Goal: Transaction & Acquisition: Purchase product/service

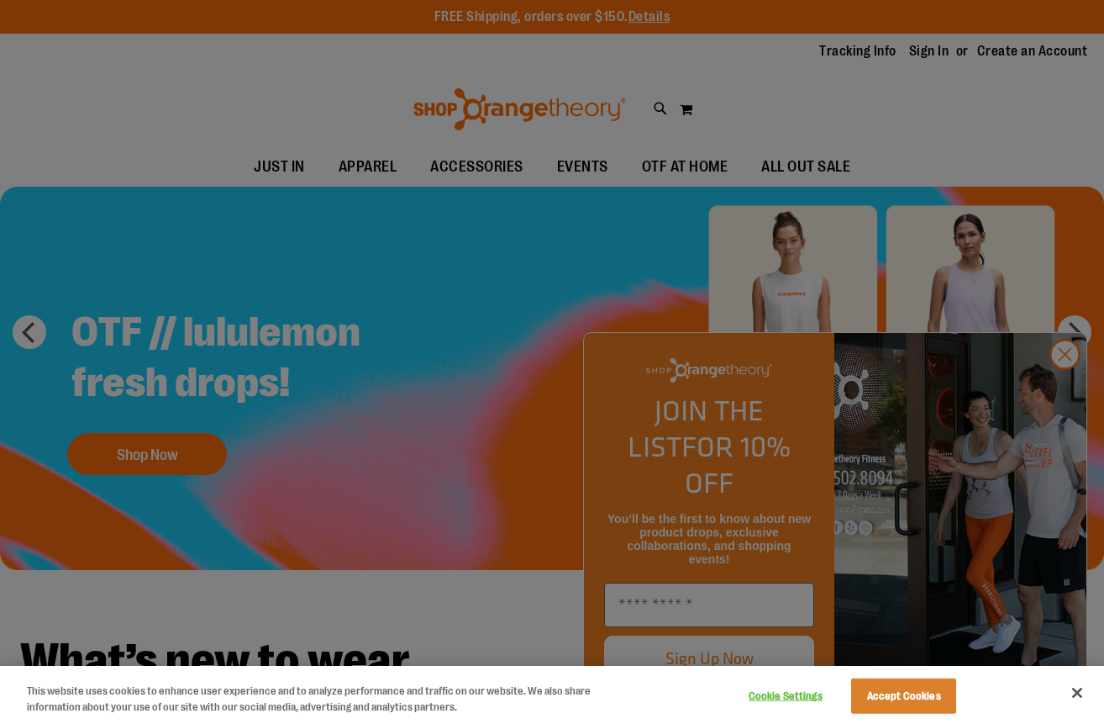
click at [1028, 354] on div at bounding box center [552, 362] width 1104 height 724
click at [452, 166] on div at bounding box center [552, 362] width 1104 height 724
click at [774, 697] on button "Cookie Settings" at bounding box center [785, 696] width 105 height 34
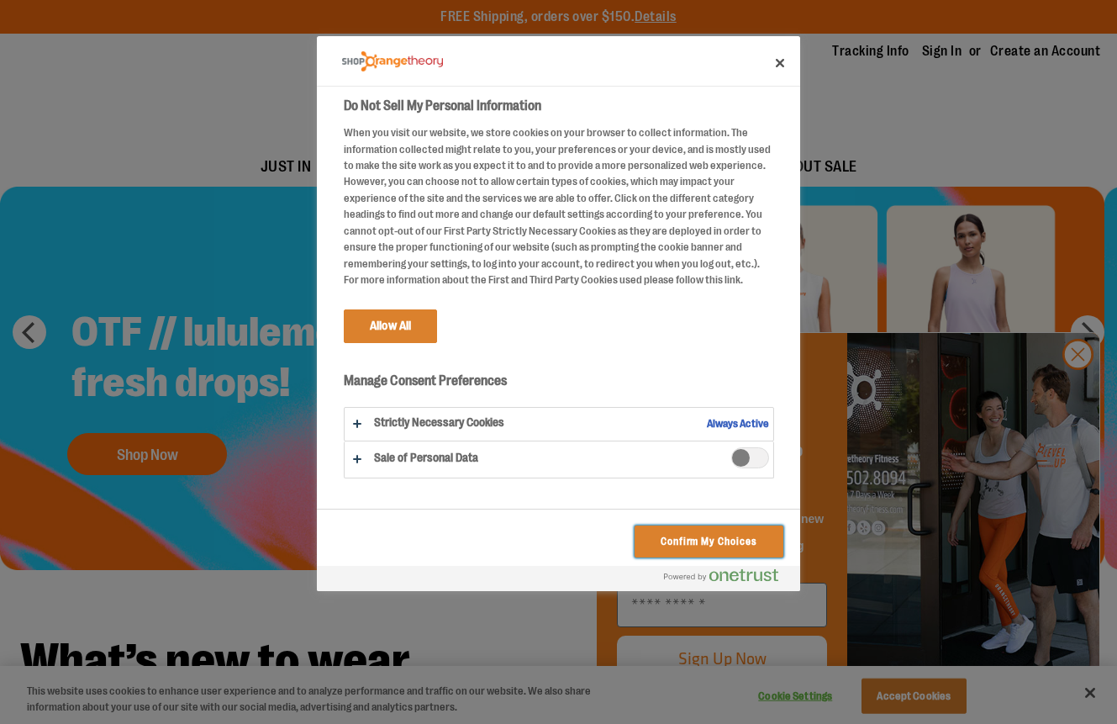
click at [656, 536] on button "Confirm My Choices" at bounding box center [708, 541] width 149 height 32
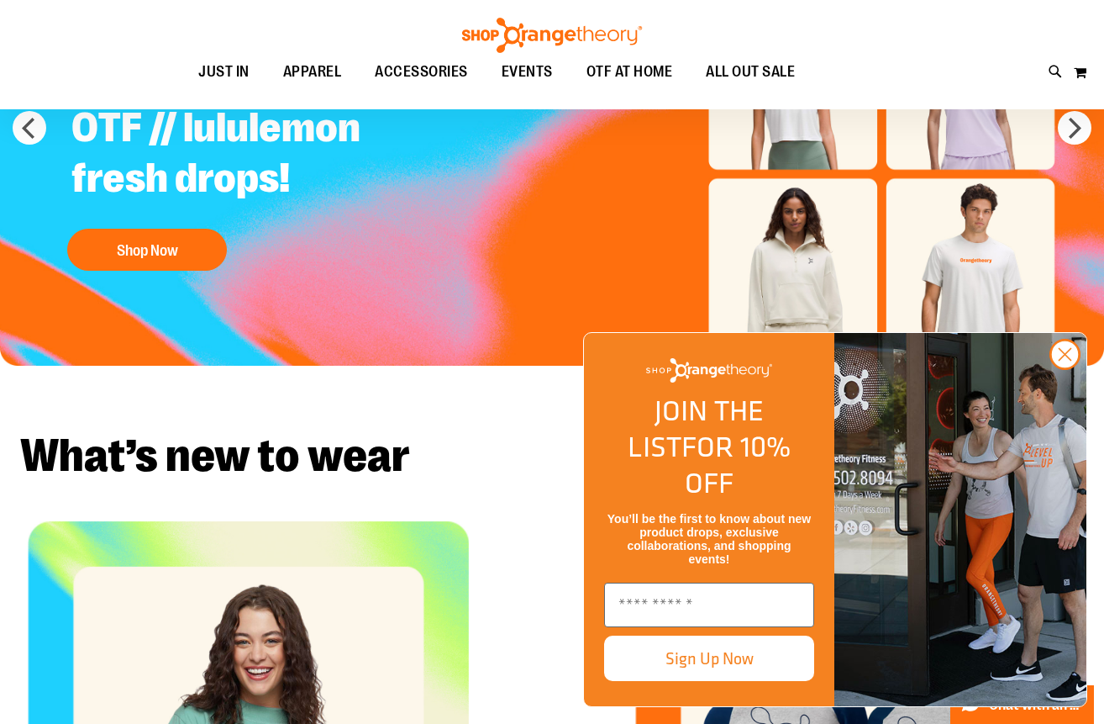
scroll to position [226, 0]
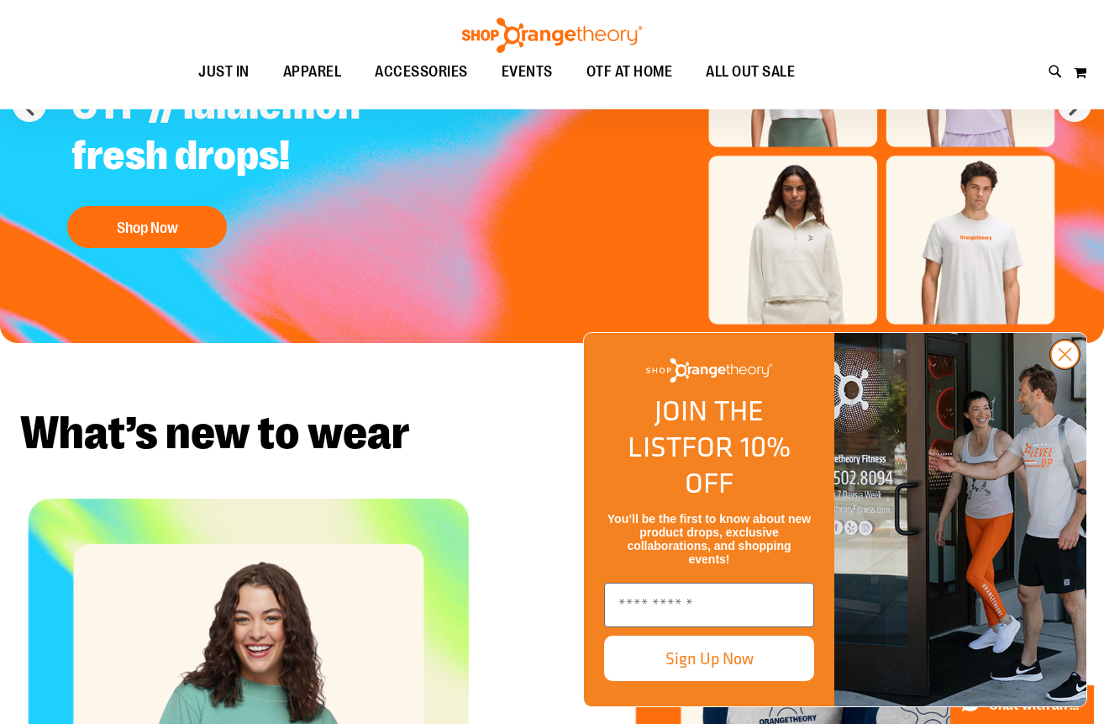
click at [1065, 368] on circle "Close dialog" at bounding box center [1065, 354] width 28 height 28
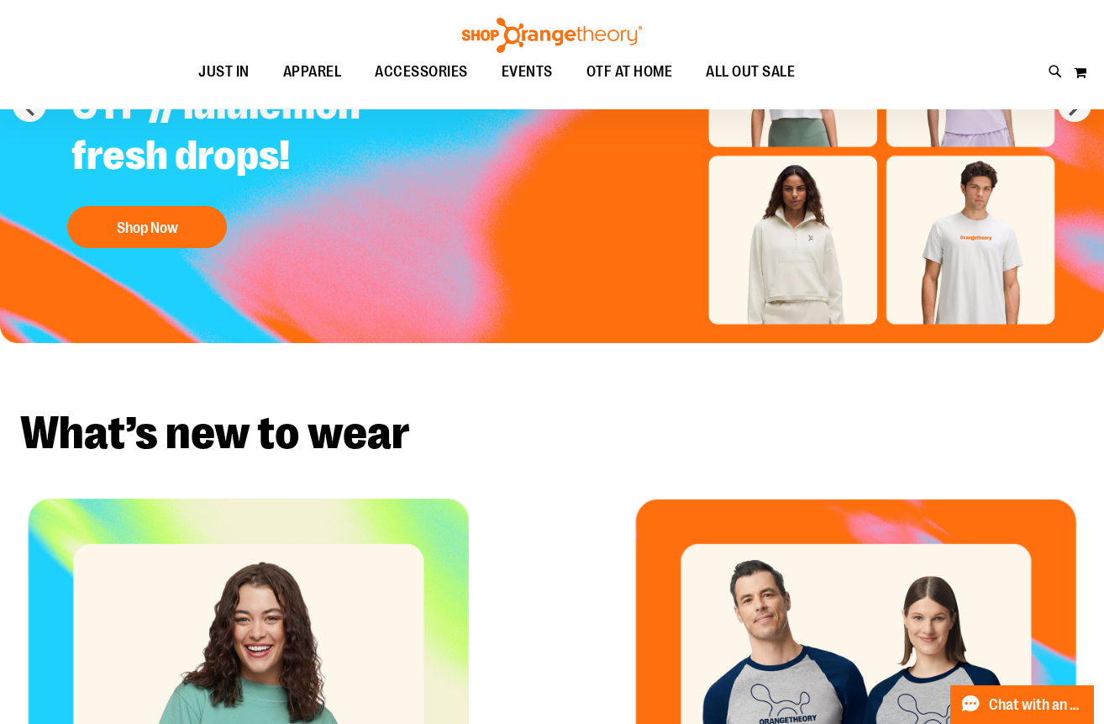
scroll to position [0, 0]
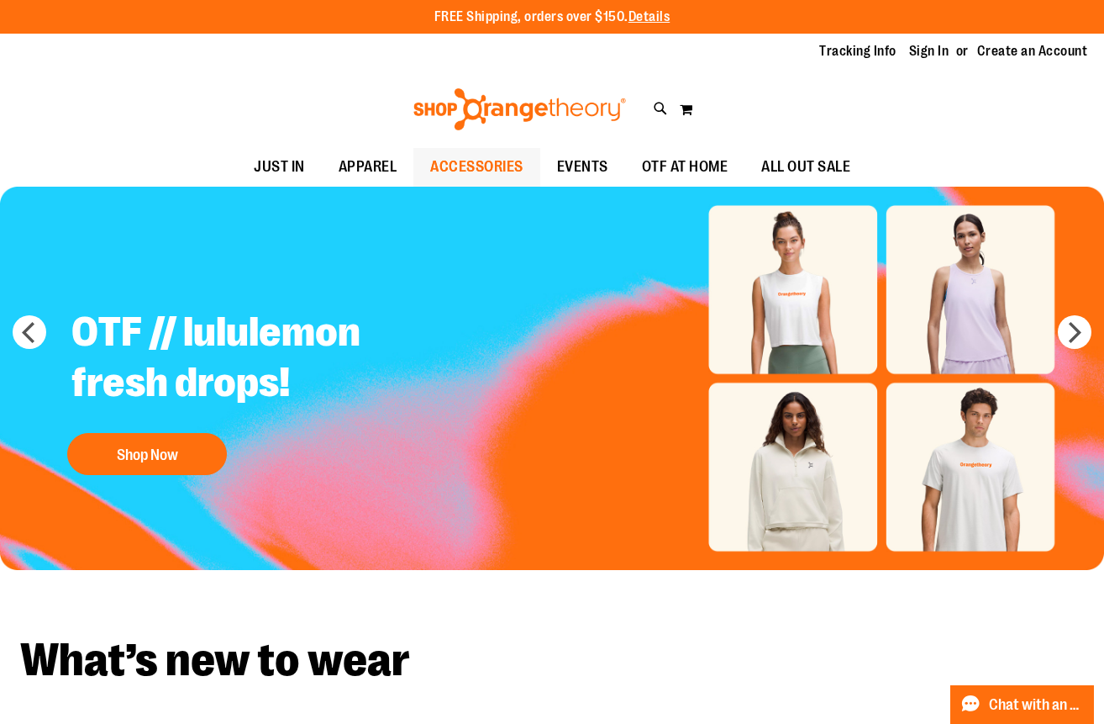
click at [477, 160] on span "ACCESSORIES" at bounding box center [476, 167] width 93 height 38
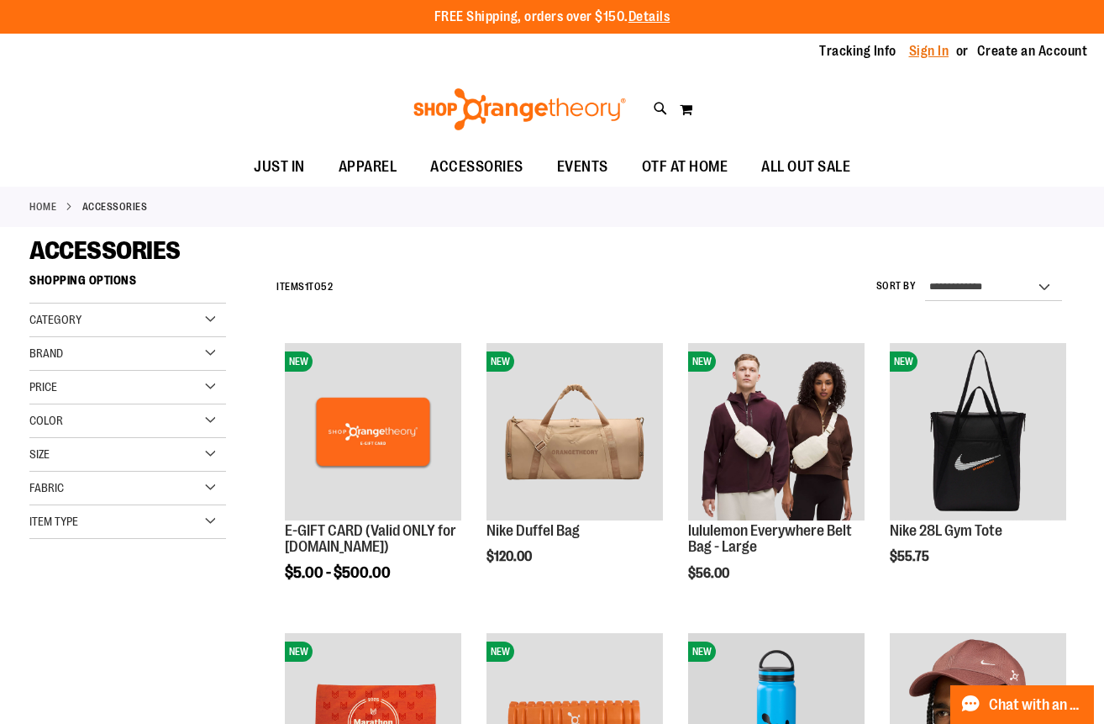
click at [925, 52] on link "Sign In" at bounding box center [929, 51] width 40 height 18
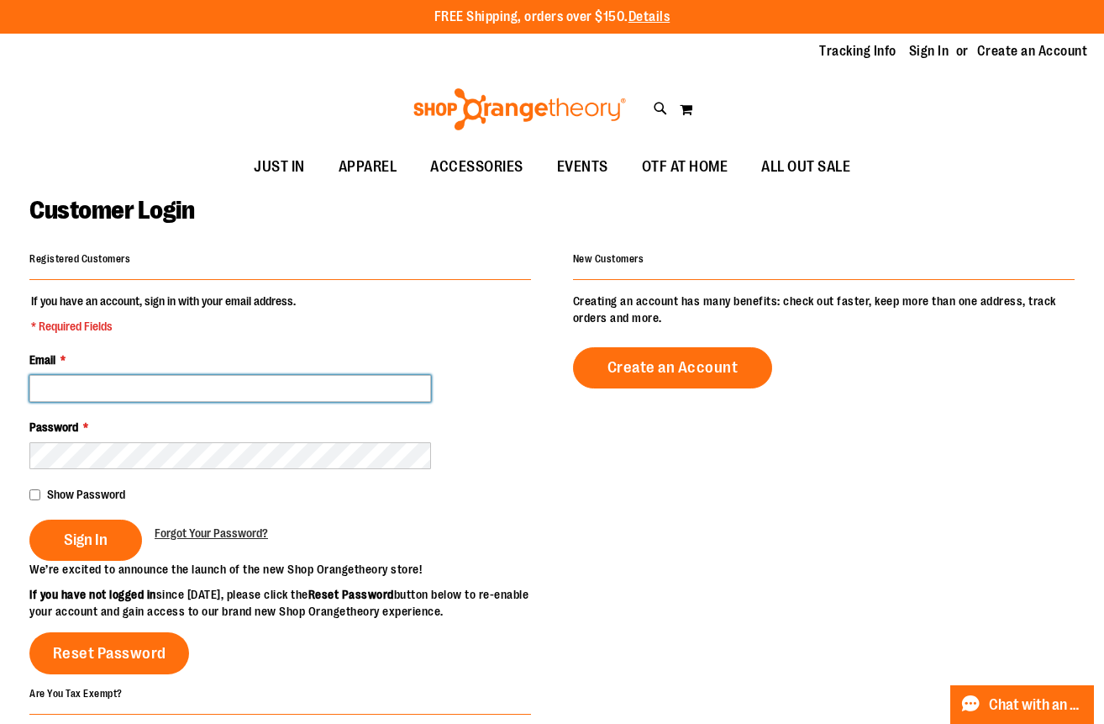
click at [244, 390] on input "Email *" at bounding box center [230, 388] width 402 height 27
type input "**********"
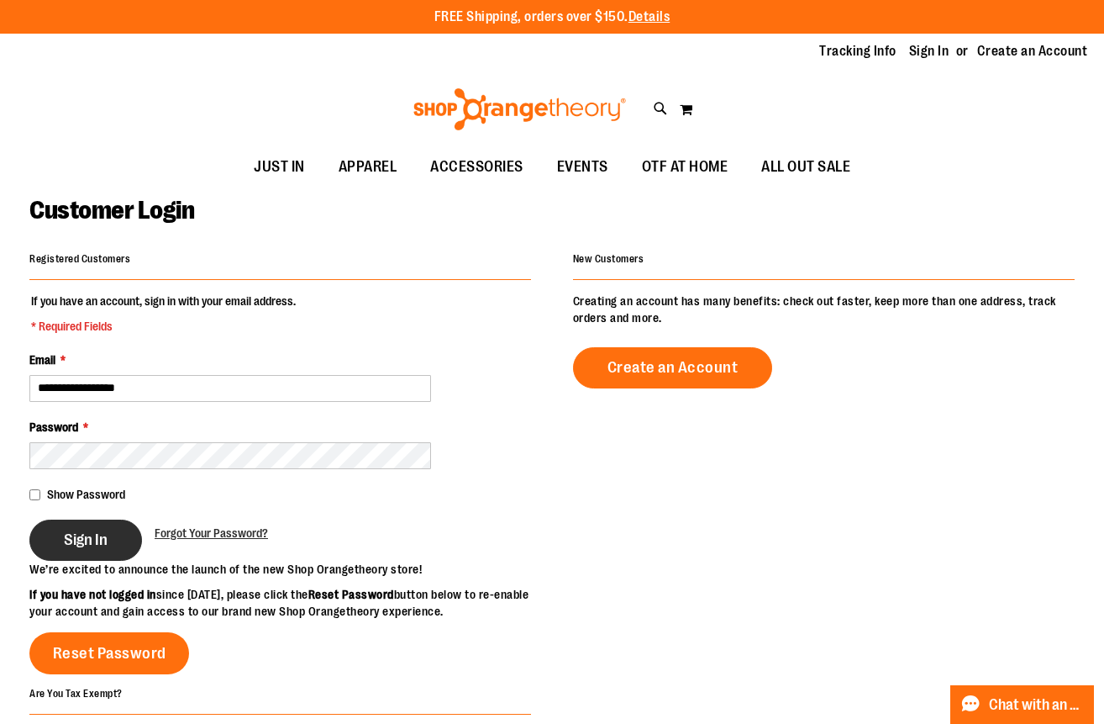
click at [80, 539] on span "Sign In" at bounding box center [86, 539] width 44 height 18
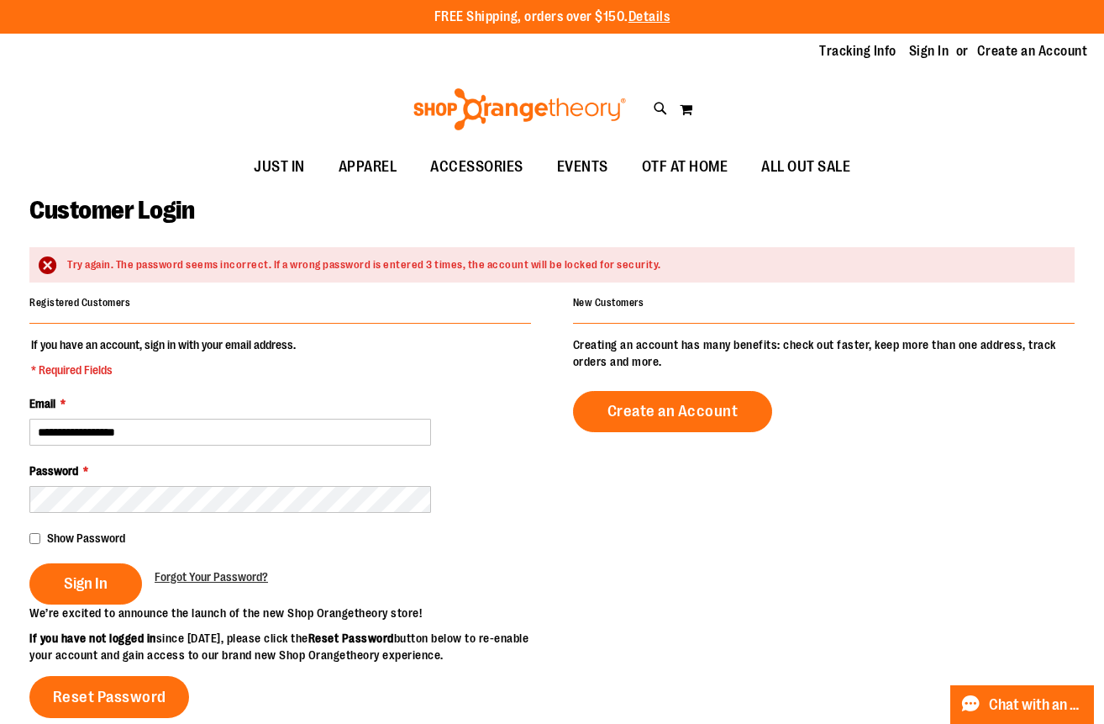
click at [29, 513] on div at bounding box center [29, 513] width 0 height 0
click at [29, 563] on button "Sign In" at bounding box center [85, 583] width 113 height 41
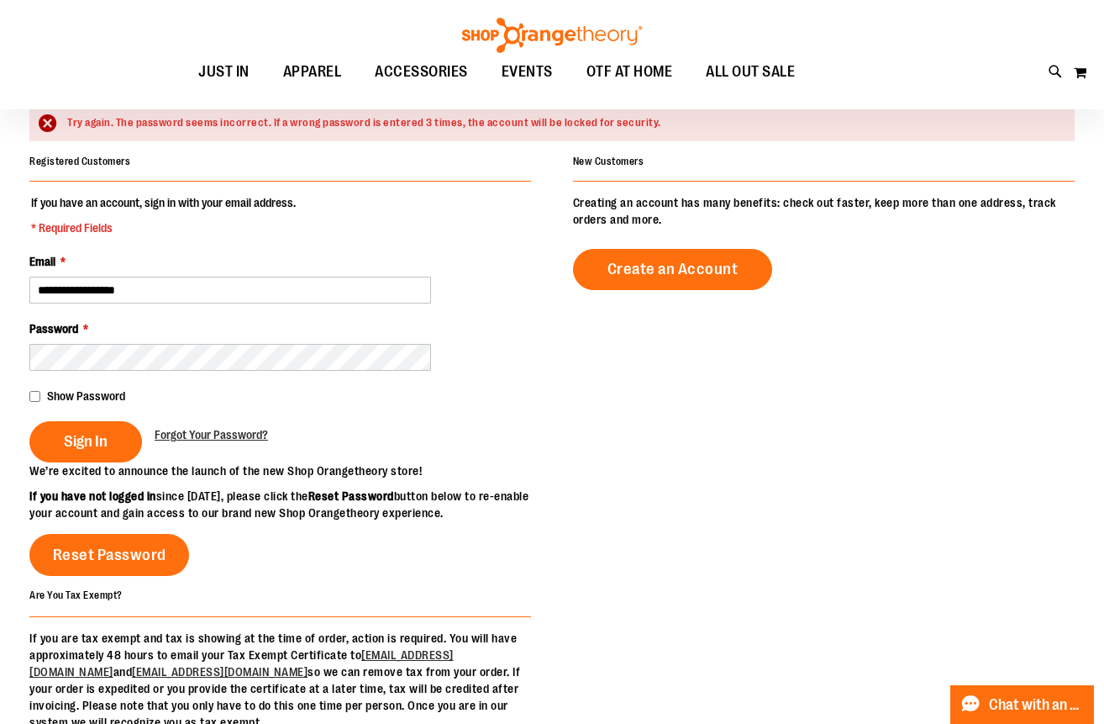
scroll to position [149, 0]
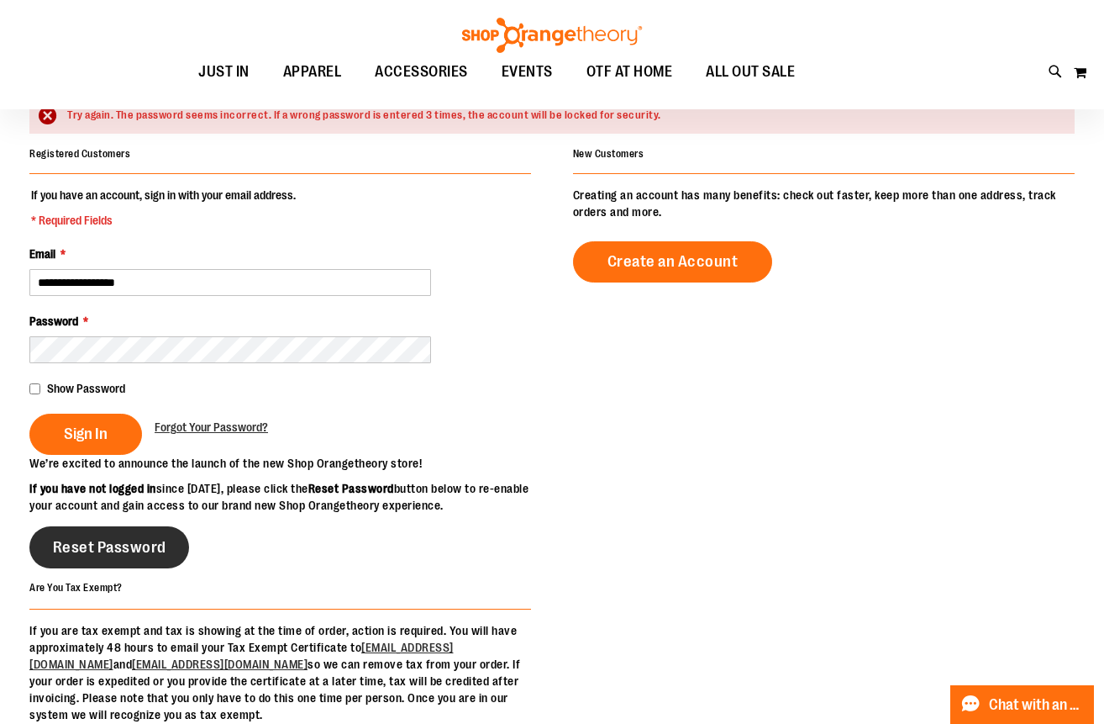
click at [125, 556] on span "Reset Password" at bounding box center [109, 547] width 113 height 18
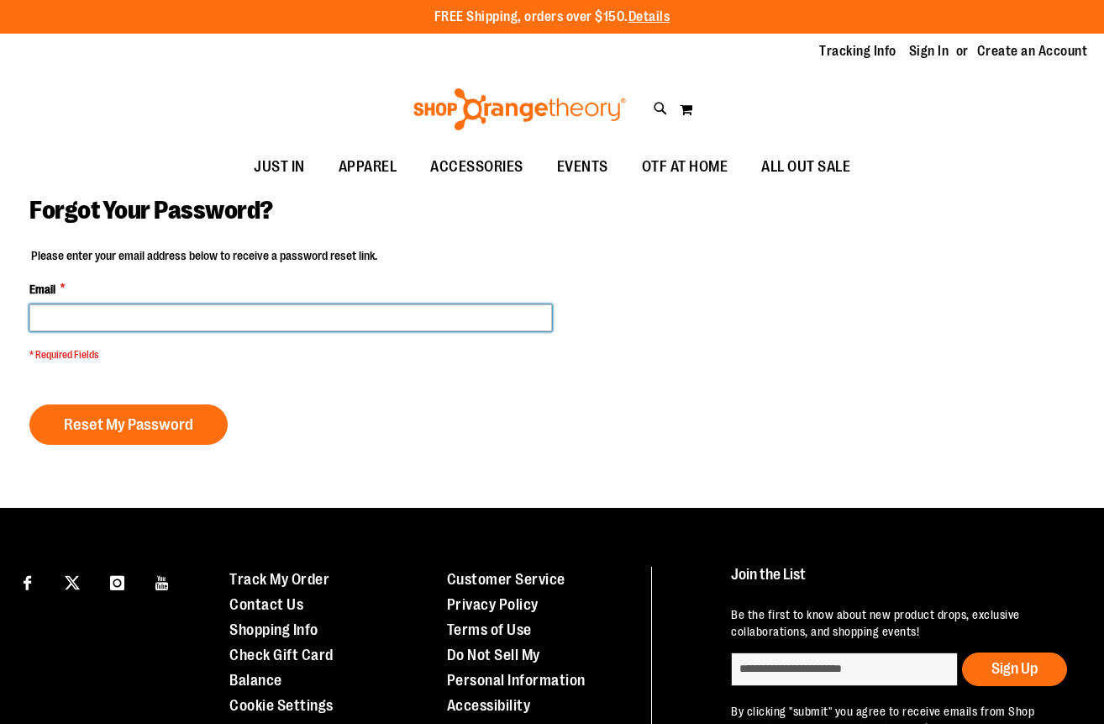
click at [185, 314] on input "Email *" at bounding box center [290, 317] width 523 height 27
type input "**********"
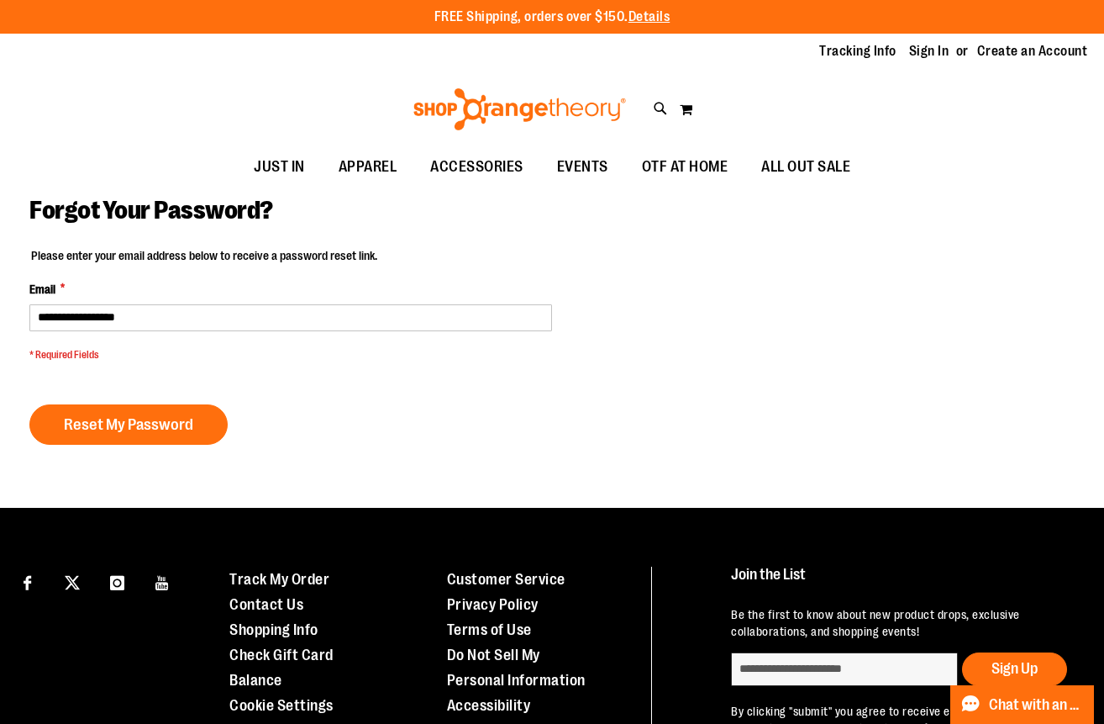
click at [287, 456] on div "**********" at bounding box center [551, 373] width 1045 height 252
click at [175, 424] on span "Reset My Password" at bounding box center [128, 424] width 129 height 18
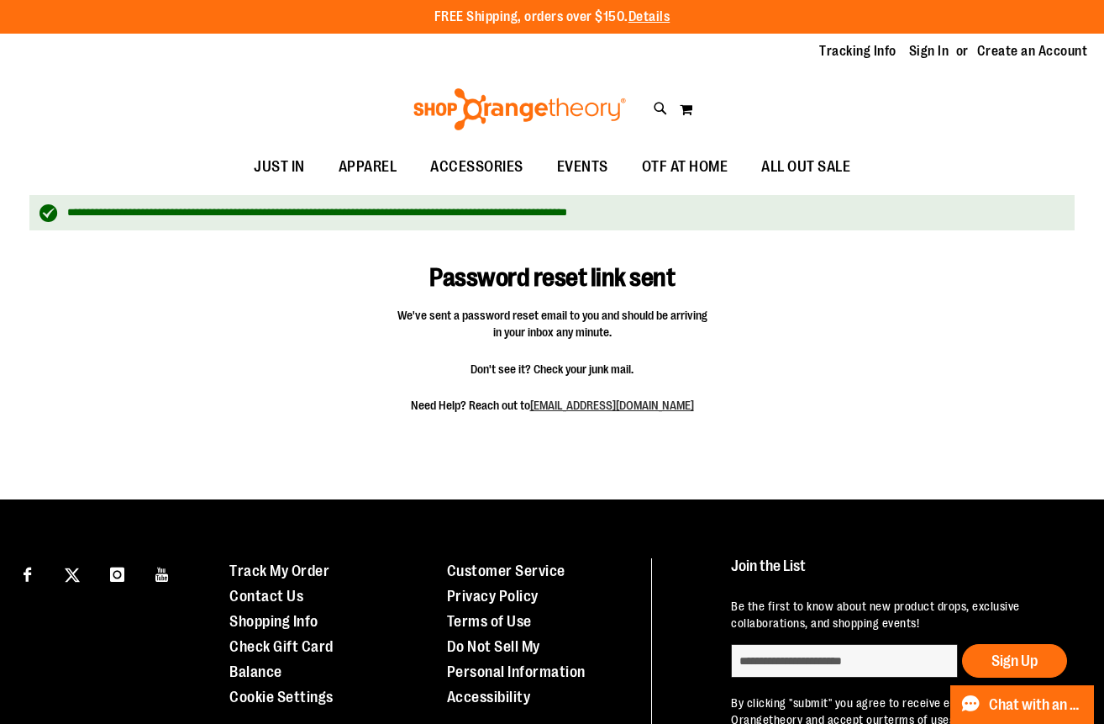
click at [668, 108] on div "Toggle Nav Search Popular Suggestions Advanced Search" at bounding box center [552, 109] width 1104 height 77
click at [660, 108] on icon at bounding box center [661, 108] width 14 height 19
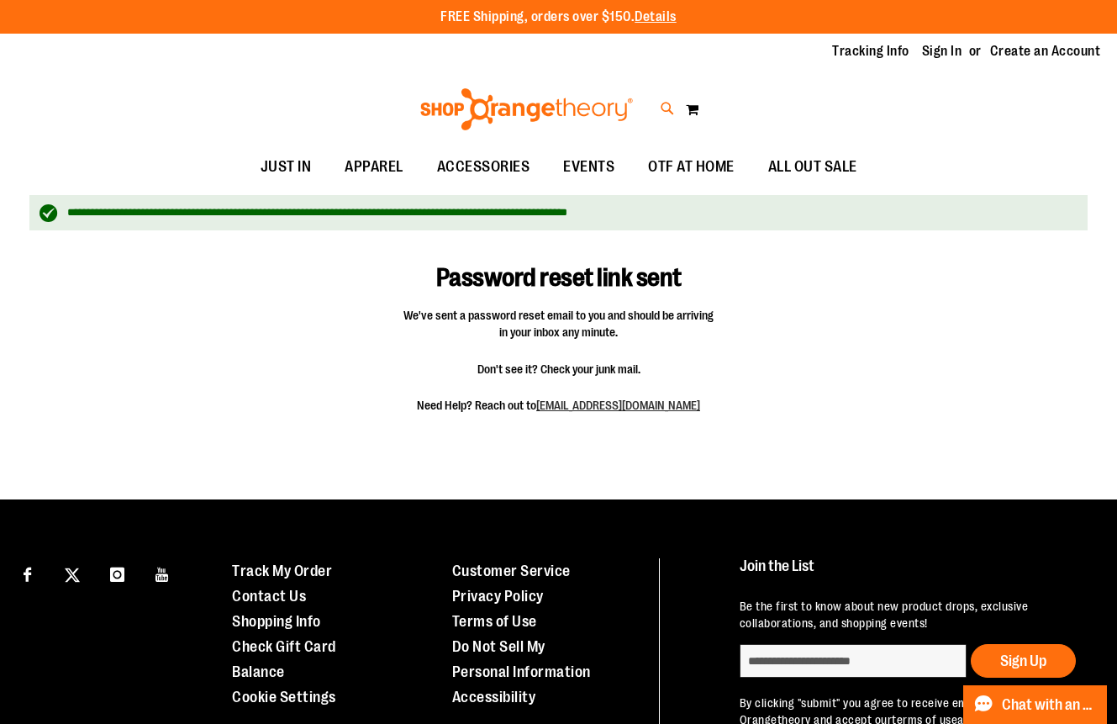
type input "**********"
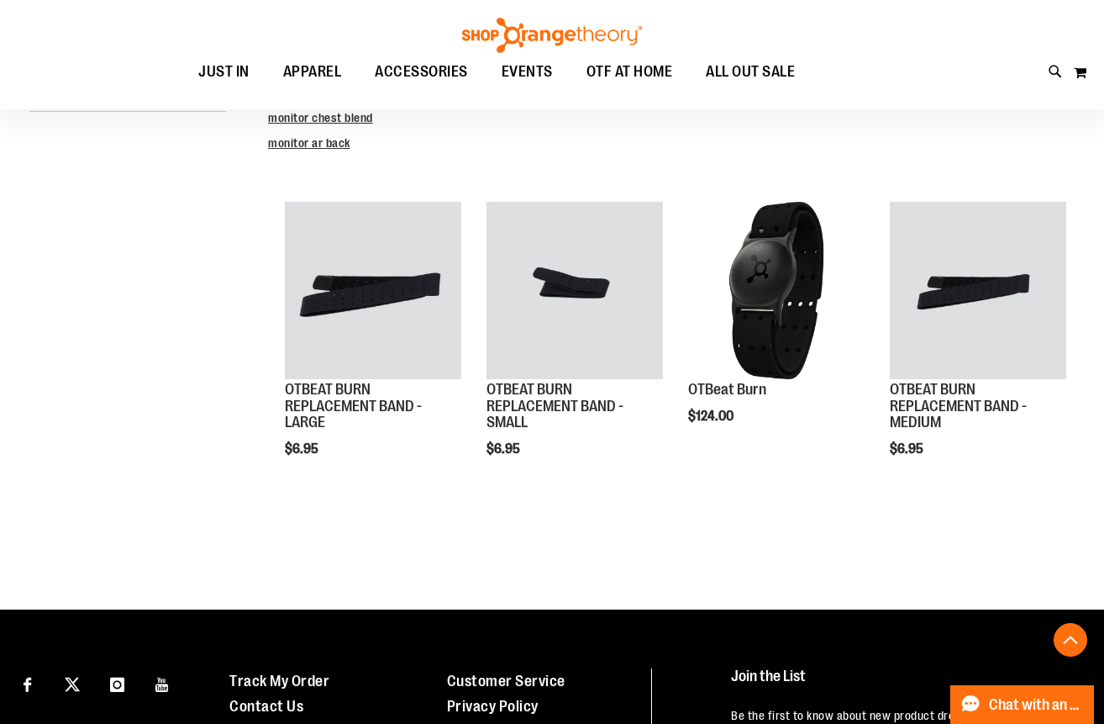
scroll to position [355, 0]
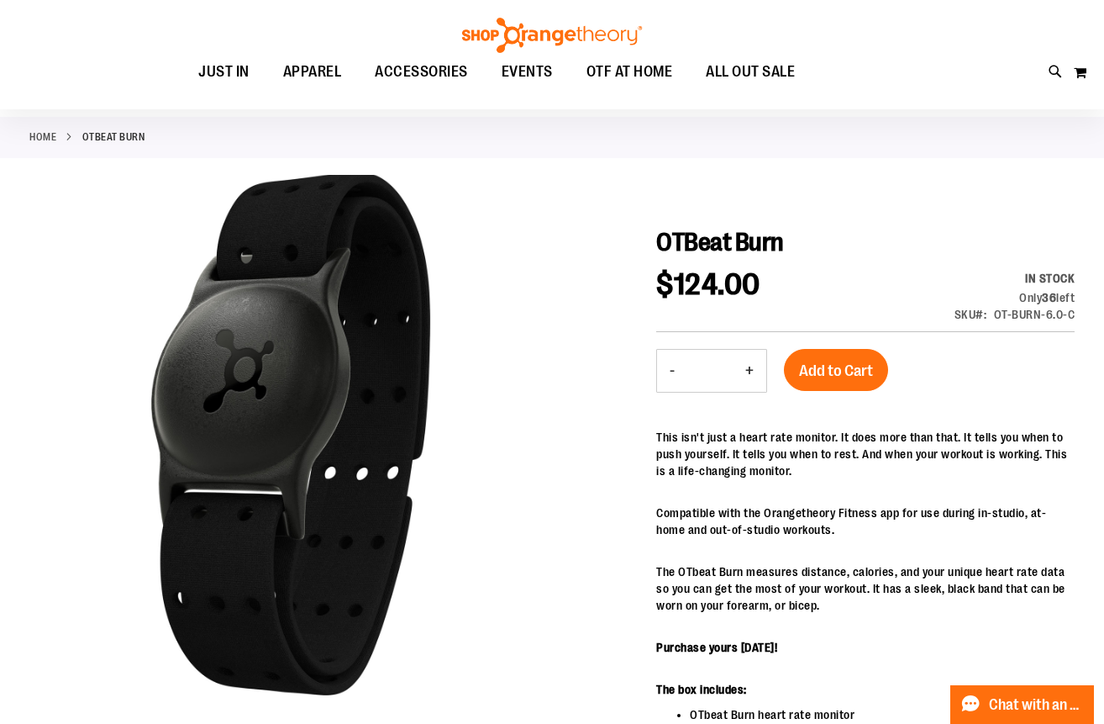
scroll to position [71, 0]
